Goal: Browse casually

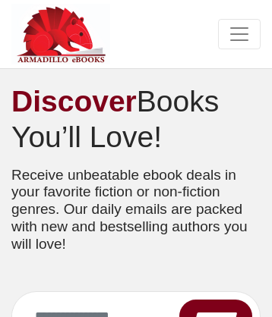
click at [61, 34] on img at bounding box center [60, 34] width 99 height 61
